Goal: Transaction & Acquisition: Purchase product/service

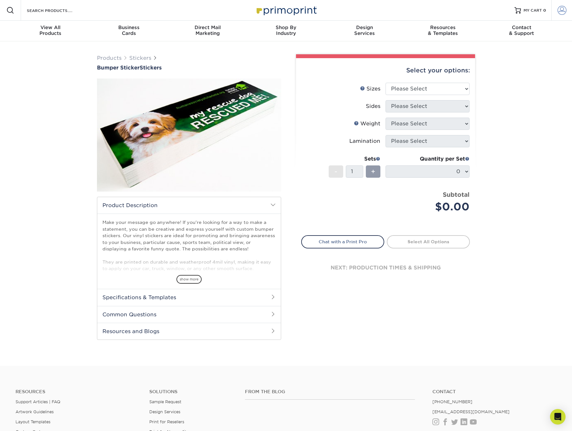
click at [559, 9] on span at bounding box center [561, 10] width 9 height 9
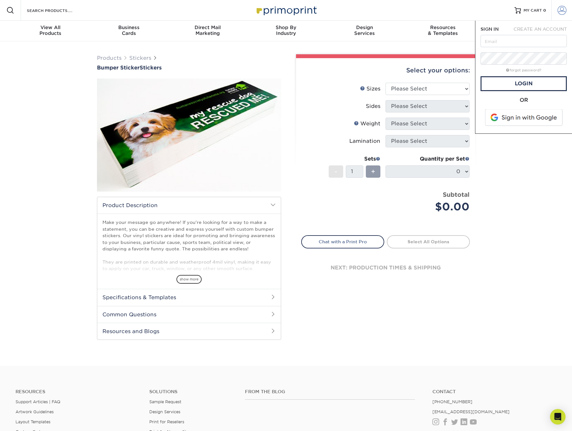
click at [559, 9] on span at bounding box center [561, 10] width 9 height 9
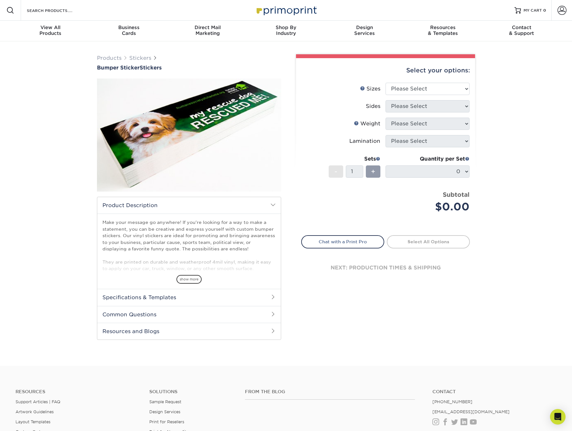
click at [511, 153] on div "Products Stickers Bumper Sticker Stickers" at bounding box center [286, 203] width 572 height 324
click at [274, 12] on img at bounding box center [286, 10] width 65 height 14
click at [460, 90] on select "Please Select 3" x 10" 4" x 8" 4" x 12"" at bounding box center [428, 89] width 84 height 12
select select "3.00x10.00"
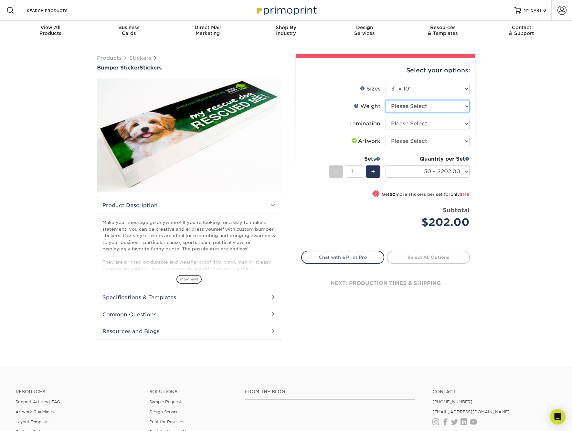
click at [455, 104] on select "Please Select 4MILPAV" at bounding box center [428, 106] width 84 height 12
select select "4MILPAV"
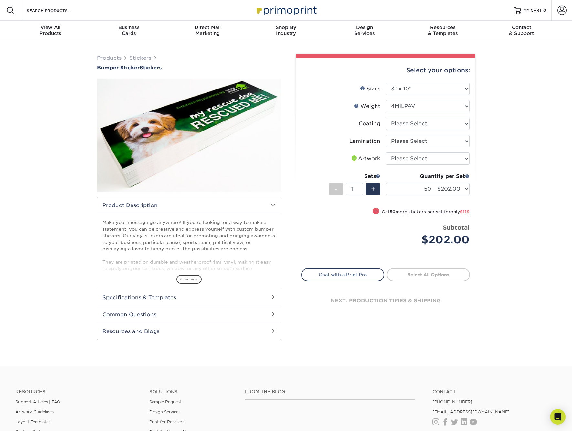
click at [545, 68] on div "Products Stickers Bumper Sticker Stickers" at bounding box center [286, 203] width 572 height 324
click at [523, 130] on div "Products Stickers Bumper Sticker Stickers" at bounding box center [286, 203] width 572 height 324
click at [56, 11] on input "Search Products" at bounding box center [57, 10] width 63 height 8
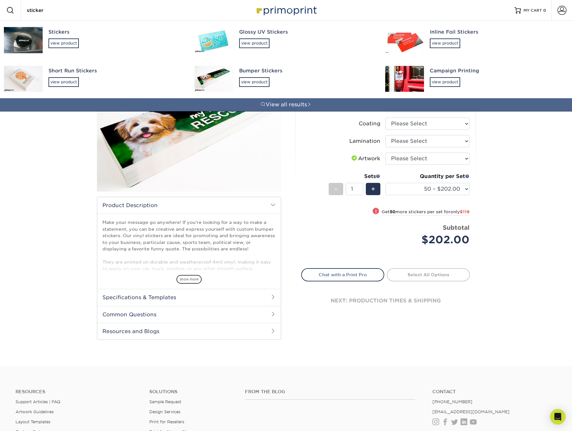
type input "sticker"
click at [25, 75] on img at bounding box center [23, 79] width 39 height 26
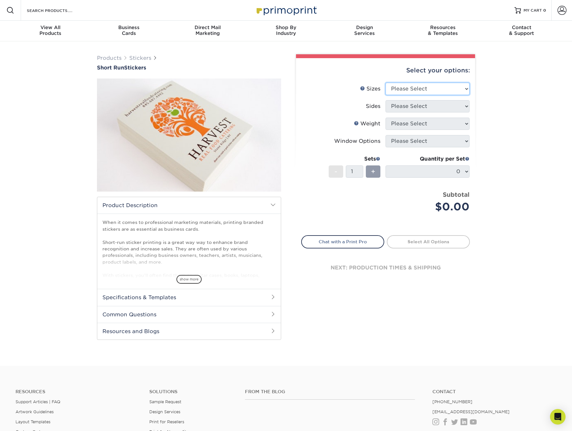
click at [467, 87] on select "Please Select 1.5" x 3.5" 1.75" x 3.5" 2" x 2" 2" x 3" 2" x 3.5" 2" x 4" 2" x 8…" at bounding box center [428, 89] width 84 height 12
select select "2.50x3.50"
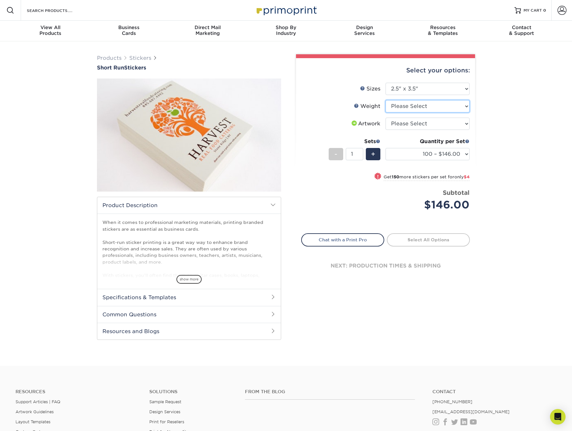
click at [457, 105] on select "Please Select Crack and Peel" at bounding box center [428, 106] width 84 height 12
select select "Crack and Peel"
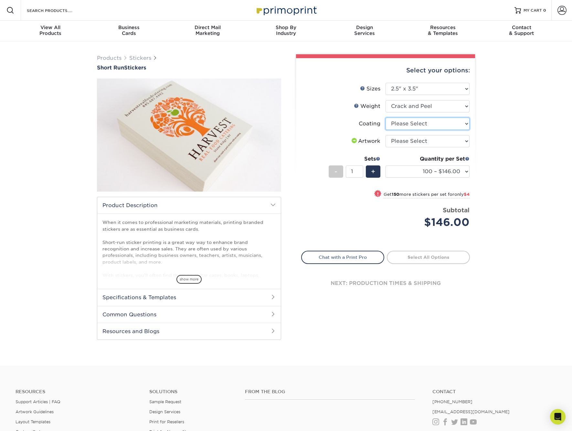
click at [455, 126] on select at bounding box center [428, 124] width 84 height 12
select select "3e7618de-abca-4bda-9f97-8b9129e913d8"
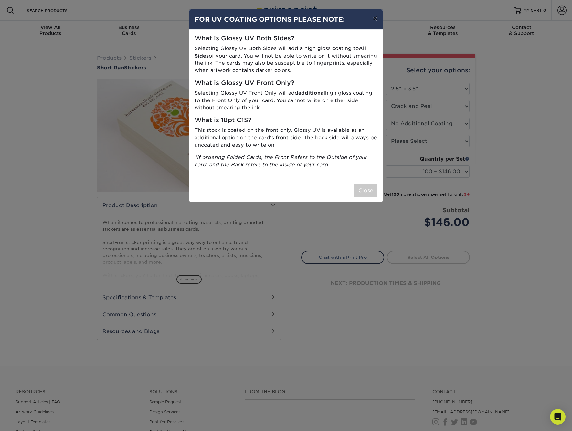
click at [377, 19] on button "×" at bounding box center [375, 18] width 15 height 18
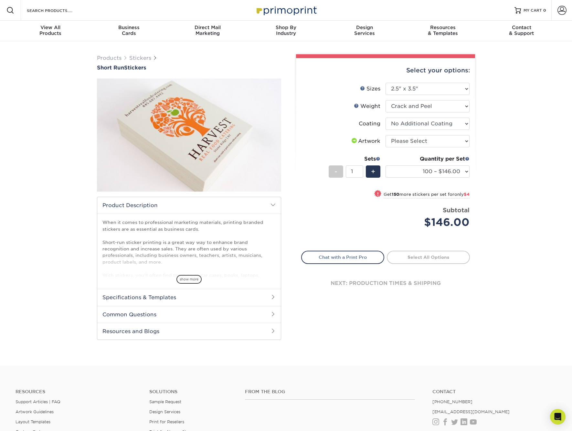
click at [538, 119] on div "Products Stickers Short Run Stickers / ." at bounding box center [286, 203] width 572 height 324
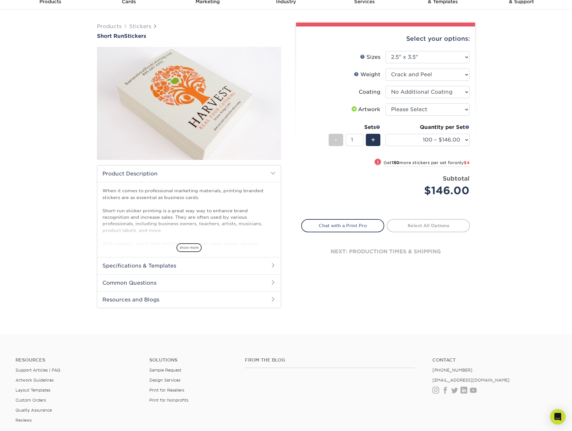
scroll to position [32, 0]
click at [193, 244] on span "show more" at bounding box center [188, 247] width 25 height 9
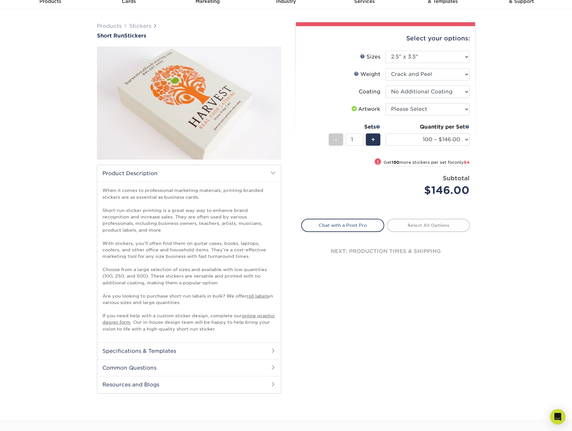
scroll to position [32, 0]
click at [247, 344] on h2 "Specifications & Templates" at bounding box center [189, 351] width 184 height 17
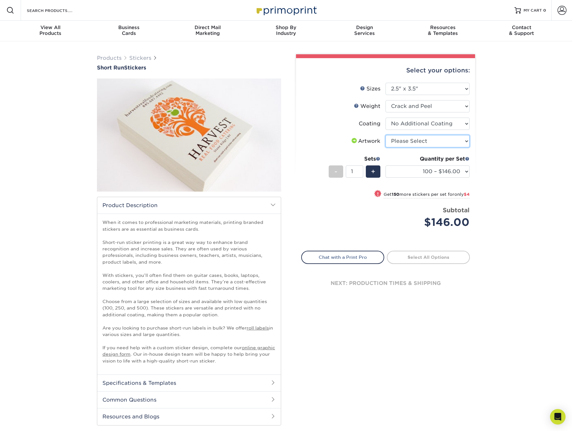
click at [459, 138] on select "Please Select I will upload files I need a design - $50" at bounding box center [428, 141] width 84 height 12
select select "upload"
click at [520, 145] on div "Products Stickers Short Run Stickers / ." at bounding box center [286, 246] width 572 height 410
click at [53, 9] on input "Search Products" at bounding box center [57, 10] width 63 height 8
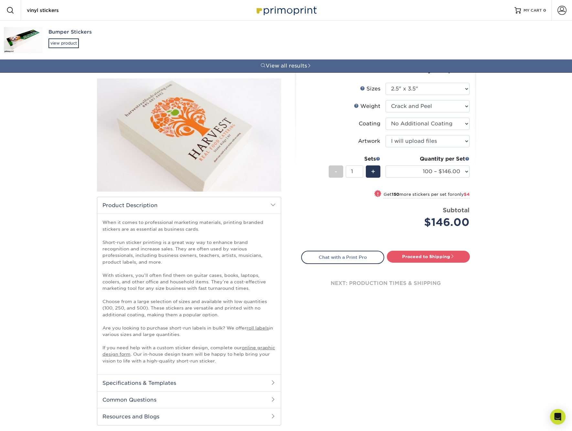
type input "vinyl stickers"
click at [63, 31] on div "Bumper Stickers" at bounding box center [115, 31] width 134 height 7
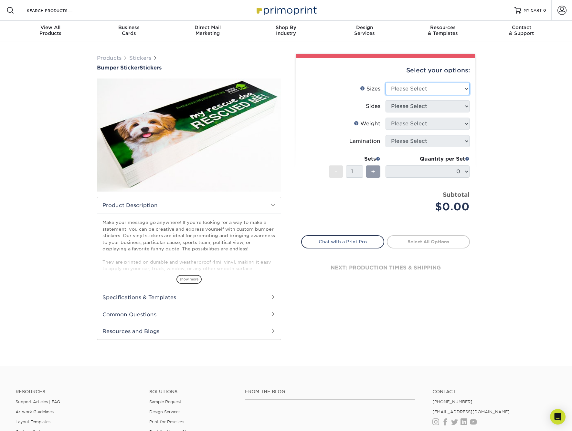
click at [461, 86] on select "Please Select 3" x 10" 4" x 8" 4" x 12"" at bounding box center [428, 89] width 84 height 12
click at [60, 9] on input "Search Products" at bounding box center [57, 10] width 63 height 8
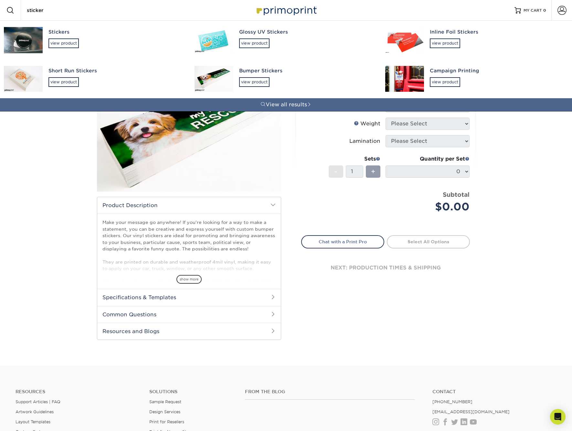
type input "sticker"
click at [258, 32] on div "Glossy UV Stickers" at bounding box center [306, 31] width 134 height 7
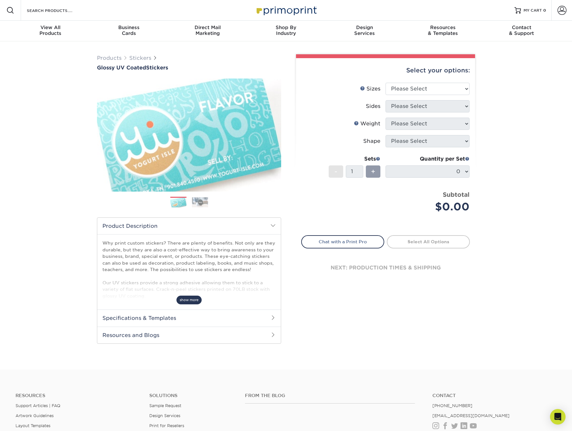
click at [191, 301] on span "show more" at bounding box center [188, 300] width 25 height 9
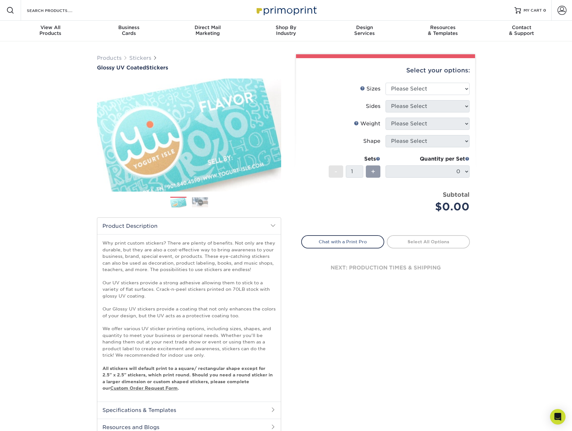
click at [458, 122] on select "Please Select Square SquareR" at bounding box center [428, 124] width 84 height 12
click at [462, 86] on select "Please Select 1.5" x 2.5" 2" x 2" 2" x 3" 2" x 3.5" 2" x 4" 2" x 8" 2.12" x 5.5…" at bounding box center [428, 89] width 84 height 12
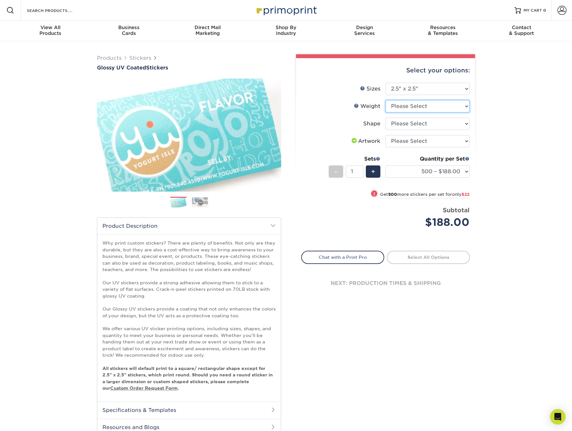
click at [467, 106] on select "Please Select Crack and Peel - Round" at bounding box center [428, 106] width 84 height 12
click at [466, 122] on select "Please Select" at bounding box center [428, 124] width 84 height 12
click at [504, 128] on div "Products Stickers Glossy UV Coated Stickers Previous Next . show more" at bounding box center [286, 251] width 572 height 420
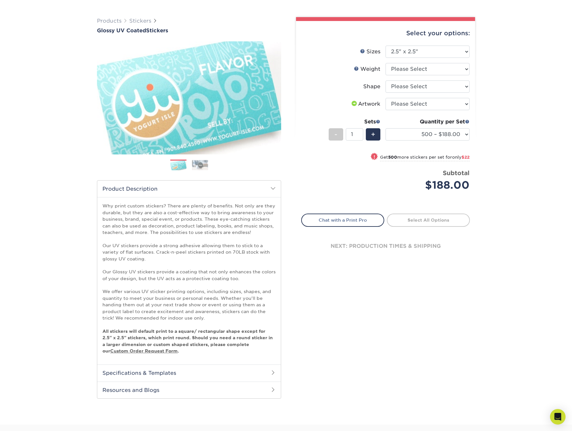
scroll to position [38, 0]
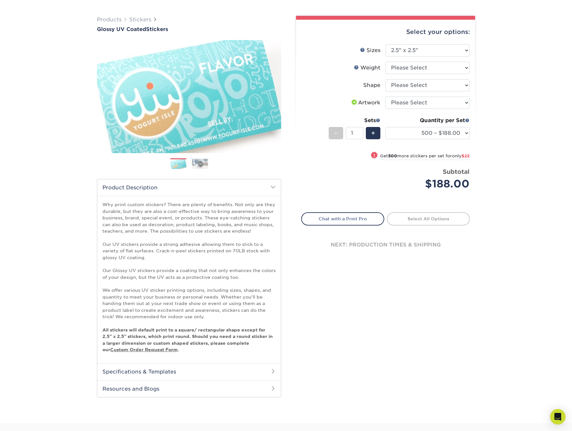
click at [525, 77] on div "Products Stickers Glossy UV Coated Stickers Previous Next . show more" at bounding box center [286, 213] width 572 height 420
click at [454, 49] on select "Please Select 1.5" x 2.5" 2" x 2" 2" x 3" 2" x 3.5" 2" x 4" 2" x 8" 2.12" x 5.5…" at bounding box center [428, 50] width 84 height 12
select select "2.50x3.50"
select select "-1"
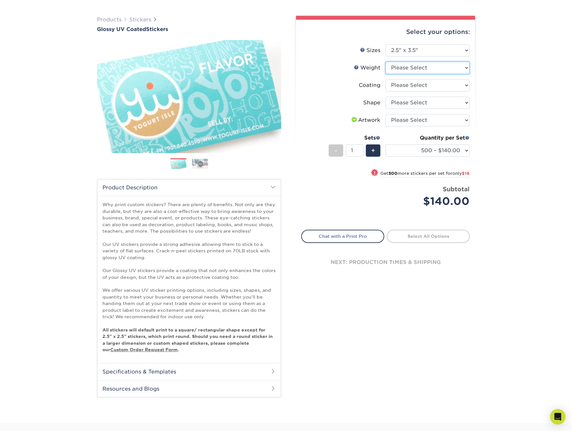
click at [454, 67] on select "Please Select Crack and Peel" at bounding box center [428, 68] width 84 height 12
select select "Crack and Peel"
click at [459, 83] on select at bounding box center [428, 85] width 84 height 12
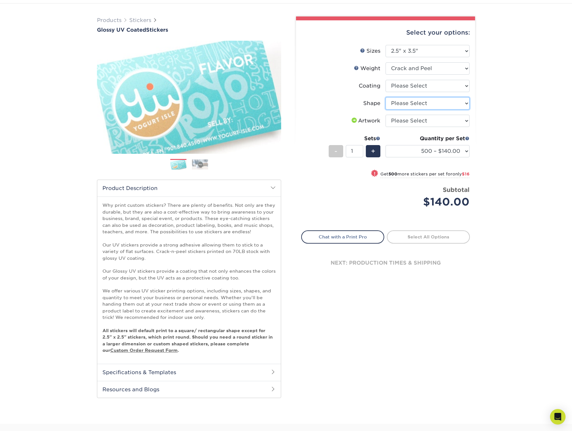
click at [455, 102] on select "Please Select Standard" at bounding box center [428, 103] width 84 height 12
click at [445, 122] on select "Please Select I will upload files I need a design - $50" at bounding box center [428, 121] width 84 height 12
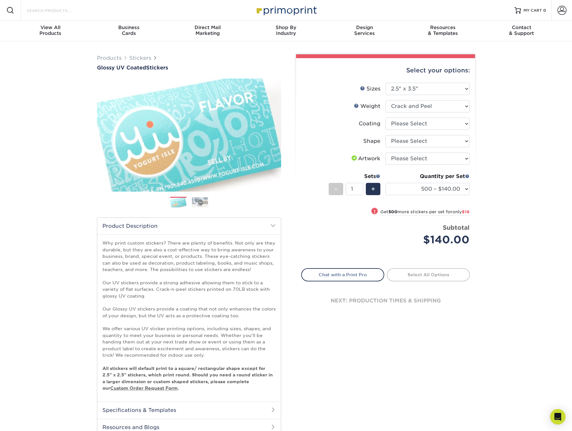
click at [42, 9] on input "Search Products" at bounding box center [57, 10] width 63 height 8
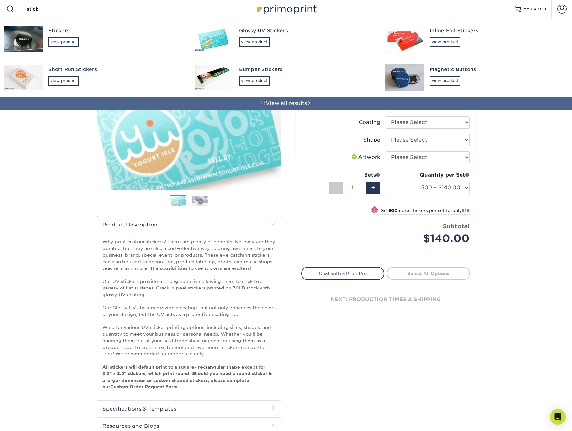
type input "stick"
click at [31, 38] on img at bounding box center [23, 39] width 39 height 26
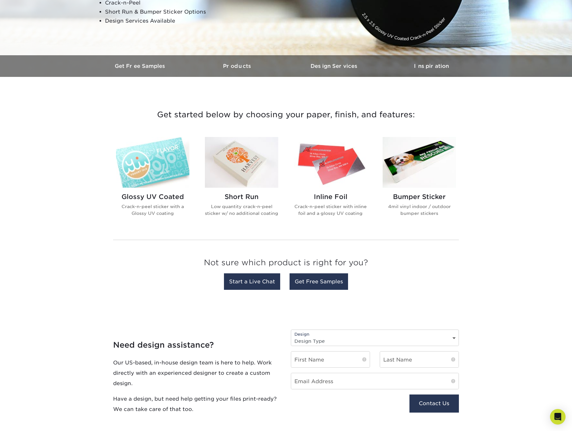
scroll to position [140, 0]
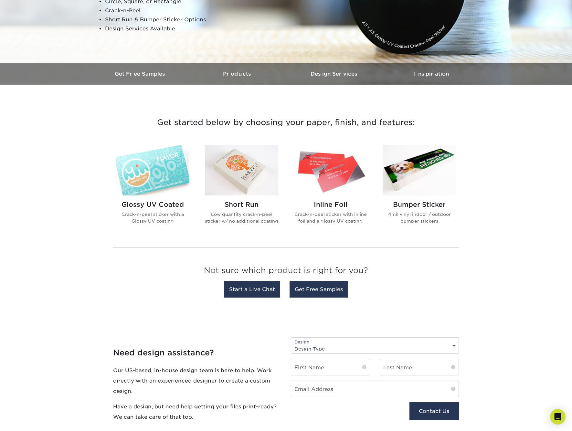
click at [145, 163] on img at bounding box center [152, 170] width 73 height 51
